Goal: Transaction & Acquisition: Purchase product/service

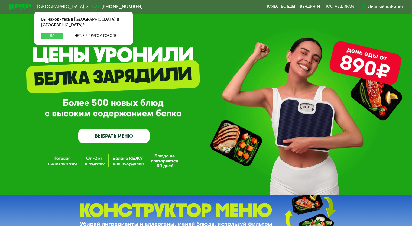
click at [54, 32] on button "Да" at bounding box center [52, 35] width 22 height 7
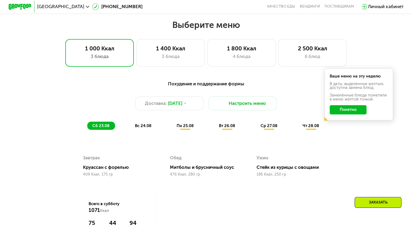
scroll to position [244, 0]
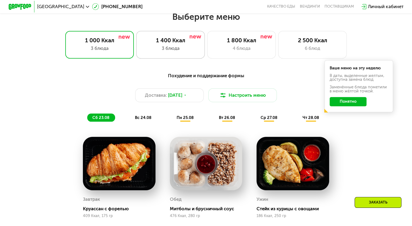
click at [195, 51] on div "3 блюда" at bounding box center [170, 48] width 57 height 7
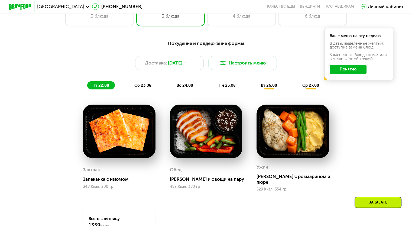
scroll to position [271, 0]
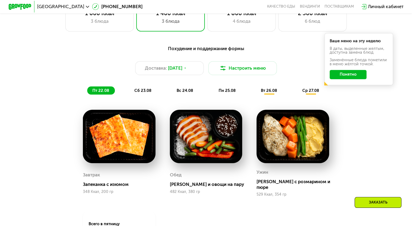
click at [147, 93] on span "сб 23.08" at bounding box center [142, 90] width 17 height 5
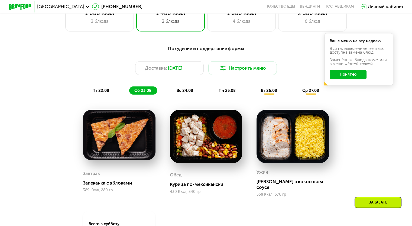
click at [186, 90] on span "вс 24.08" at bounding box center [184, 90] width 17 height 5
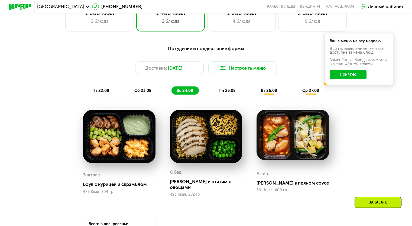
click at [226, 93] on span "пн 25.08" at bounding box center [226, 90] width 17 height 5
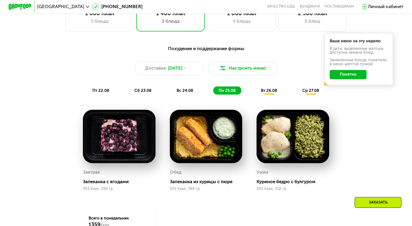
click at [270, 91] on span "вт 26.08" at bounding box center [269, 90] width 16 height 5
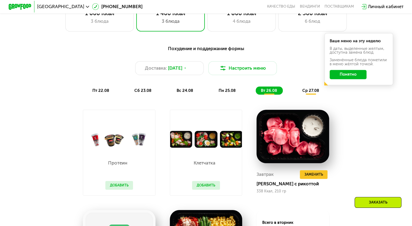
click at [312, 93] on span "ср 27.08" at bounding box center [310, 90] width 17 height 5
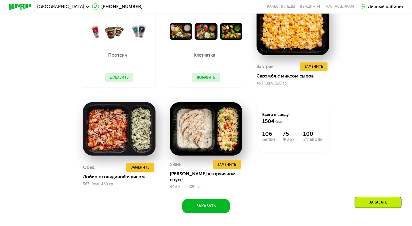
scroll to position [379, 0]
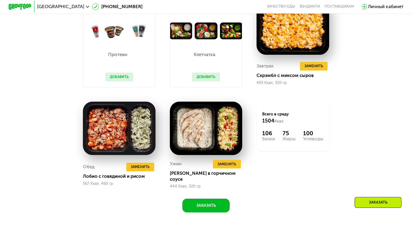
click at [124, 81] on button "Добавить" at bounding box center [119, 77] width 28 height 9
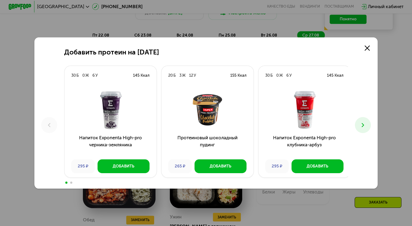
scroll to position [325, 0]
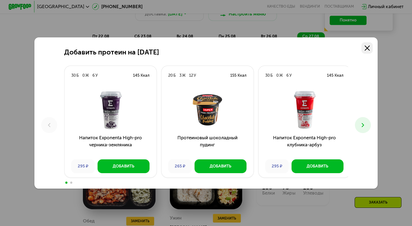
click at [369, 50] on icon at bounding box center [366, 47] width 5 height 5
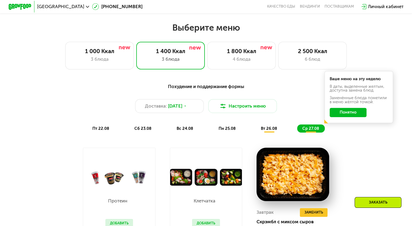
scroll to position [244, 0]
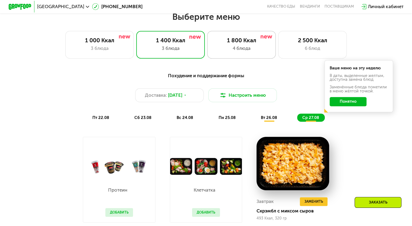
click at [278, 38] on div "1 800 Ккал 4 блюда" at bounding box center [312, 44] width 69 height 27
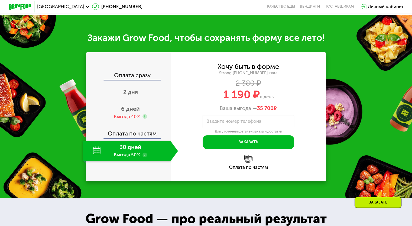
scroll to position [595, 0]
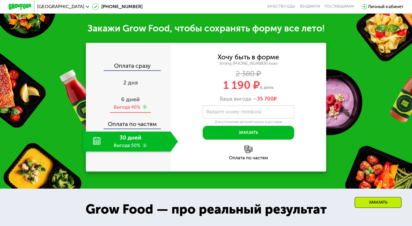
click at [134, 98] on span "6 дней" at bounding box center [130, 99] width 19 height 7
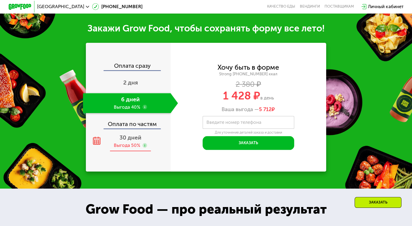
click at [133, 139] on span "30 дней" at bounding box center [130, 137] width 22 height 7
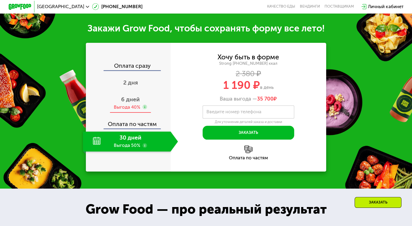
click at [125, 102] on span "6 дней" at bounding box center [130, 99] width 19 height 7
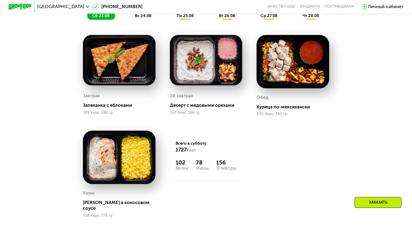
scroll to position [216, 0]
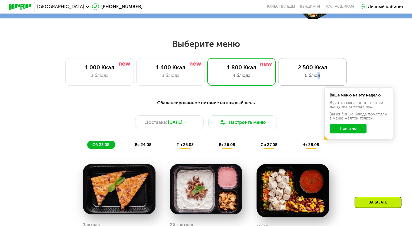
click at [319, 79] on div "6 блюд" at bounding box center [312, 75] width 57 height 7
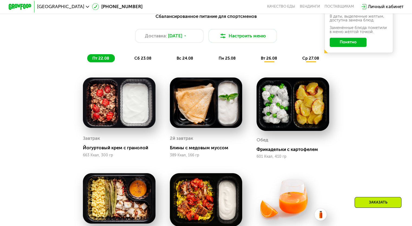
scroll to position [298, 0]
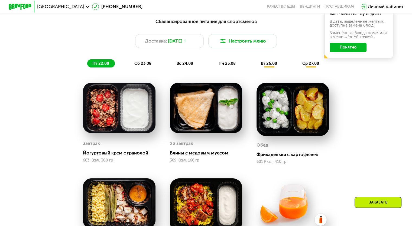
click at [149, 66] on span "сб 23.08" at bounding box center [142, 63] width 17 height 5
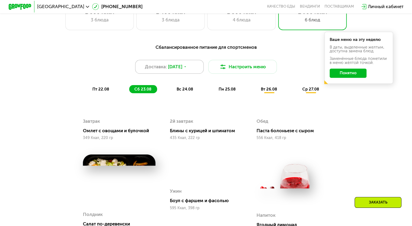
scroll to position [271, 0]
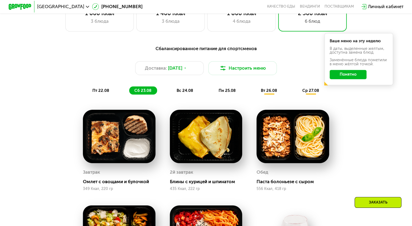
click at [213, 90] on div "вс 24.08" at bounding box center [227, 90] width 28 height 8
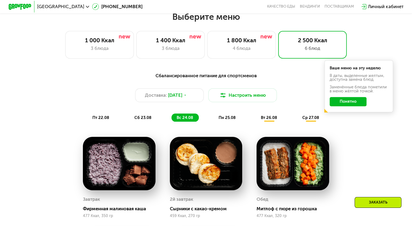
click at [100, 120] on span "пт 22.08" at bounding box center [100, 117] width 17 height 5
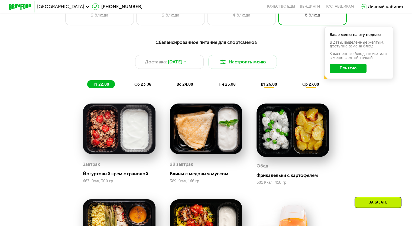
scroll to position [216, 0]
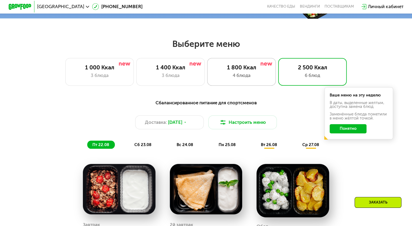
click at [278, 73] on div "1 800 Ккал 4 блюда" at bounding box center [312, 71] width 69 height 27
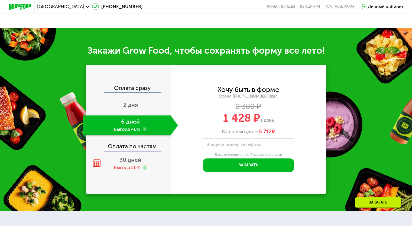
scroll to position [568, 0]
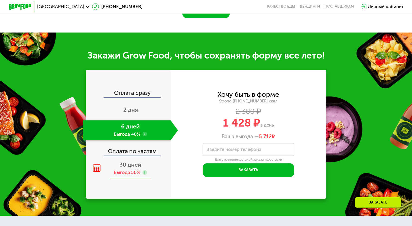
click at [142, 168] on div "30 дней Выгода 50%" at bounding box center [130, 168] width 95 height 20
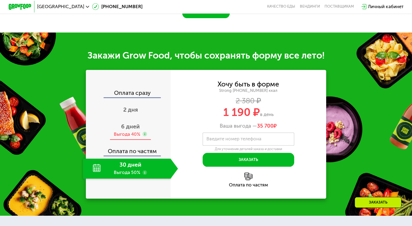
click at [127, 130] on div "6 дней Выгода 40%" at bounding box center [130, 130] width 95 height 20
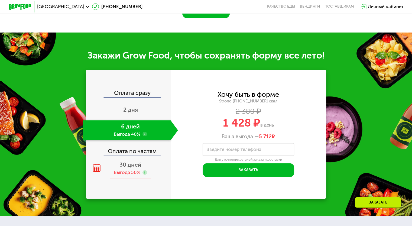
click at [132, 167] on span "30 дней" at bounding box center [130, 164] width 22 height 7
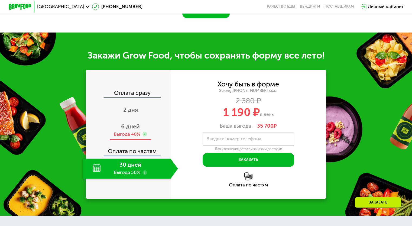
click at [133, 130] on div "6 дней Выгода 40%" at bounding box center [130, 130] width 95 height 20
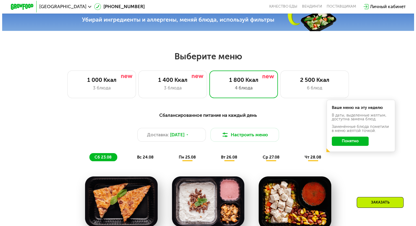
scroll to position [216, 0]
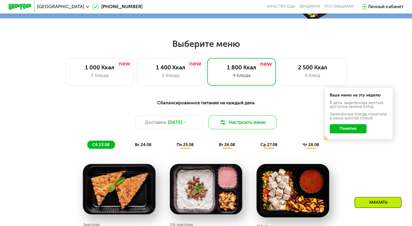
click at [230, 127] on button "Настроить меню" at bounding box center [242, 122] width 69 height 14
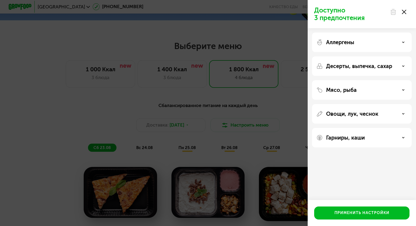
click at [346, 128] on div "Овощи, лук, чеснок" at bounding box center [362, 137] width 100 height 19
click at [350, 115] on p "Овощи, лук, чеснок" at bounding box center [352, 113] width 52 height 6
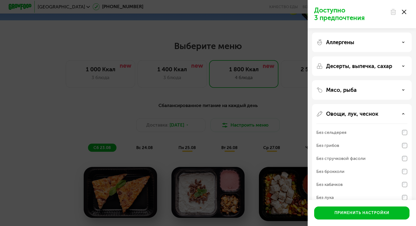
click at [350, 115] on p "Овощи, лук, чеснок" at bounding box center [352, 113] width 52 height 6
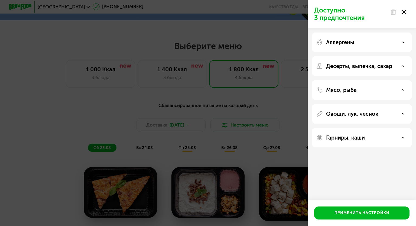
click at [340, 104] on div "Мясо, рыба" at bounding box center [362, 113] width 100 height 19
click at [345, 92] on p "Мясо, рыба" at bounding box center [341, 90] width 31 height 6
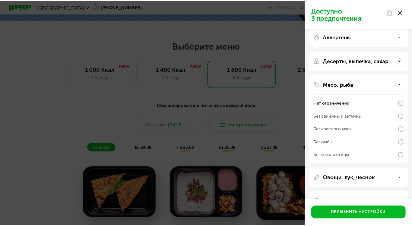
scroll to position [22, 0]
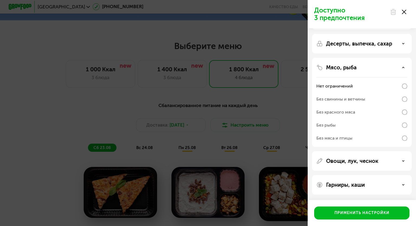
click at [364, 99] on div "Без свинины и ветчины" at bounding box center [340, 99] width 49 height 6
click at [338, 131] on div "Без рыбы" at bounding box center [361, 137] width 91 height 13
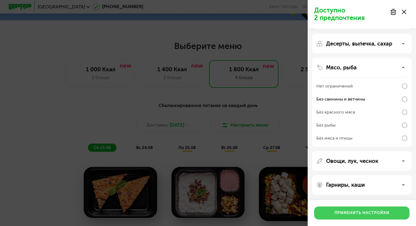
click at [358, 213] on div "Применить настройки" at bounding box center [361, 212] width 55 height 5
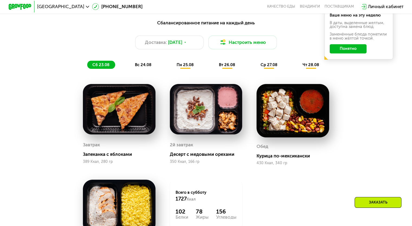
scroll to position [298, 0]
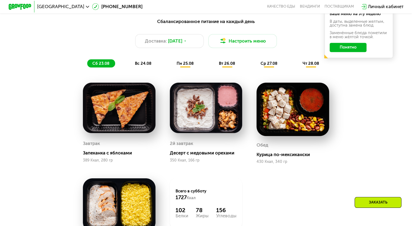
click at [139, 65] on span "вс 24.08" at bounding box center [142, 63] width 17 height 5
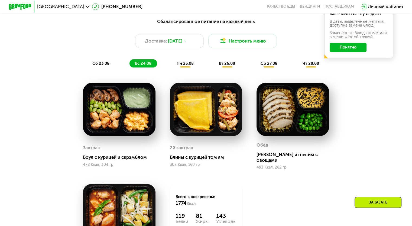
click at [213, 67] on div "пн 25.08" at bounding box center [226, 63] width 27 height 8
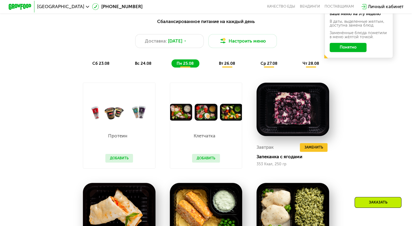
click at [226, 66] on span "вт 26.08" at bounding box center [227, 63] width 16 height 5
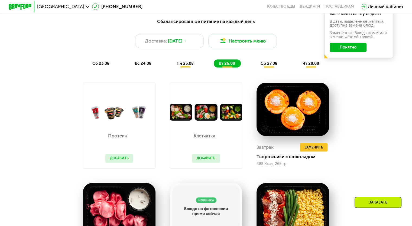
click at [188, 66] on span "пн 25.08" at bounding box center [184, 63] width 17 height 5
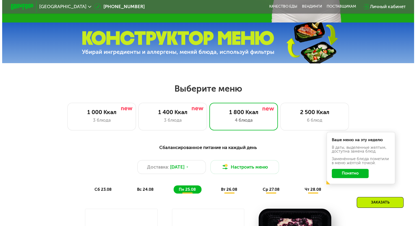
scroll to position [216, 0]
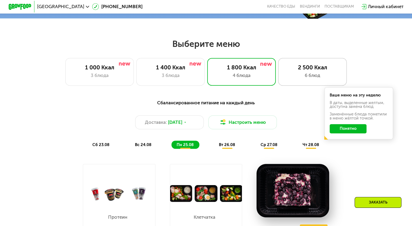
click at [311, 61] on div "2 500 Ккал 6 блюд" at bounding box center [312, 71] width 69 height 27
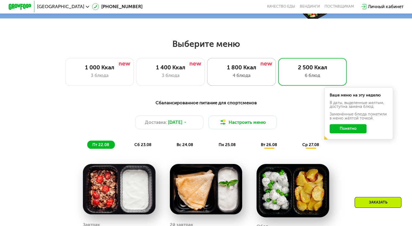
click at [235, 78] on div "4 блюда" at bounding box center [241, 75] width 57 height 7
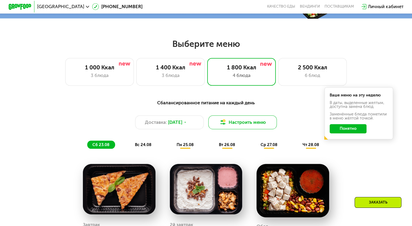
click at [245, 129] on button "Настроить меню" at bounding box center [242, 122] width 69 height 14
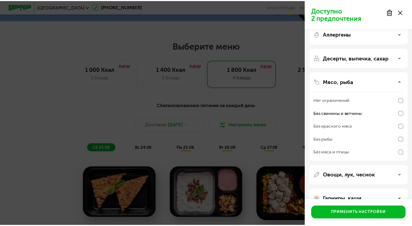
scroll to position [22, 0]
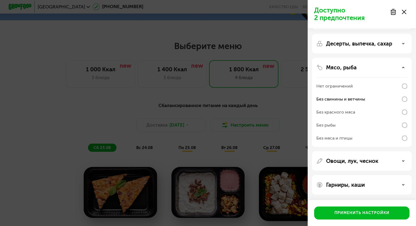
click at [268, 136] on div "Доступно 2 предпочтения Аллергены Десерты, выпечка, сахар Мясо, рыба Нет ограни…" at bounding box center [208, 113] width 416 height 226
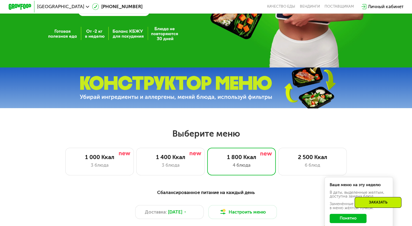
scroll to position [54, 0]
